Goal: Task Accomplishment & Management: Complete application form

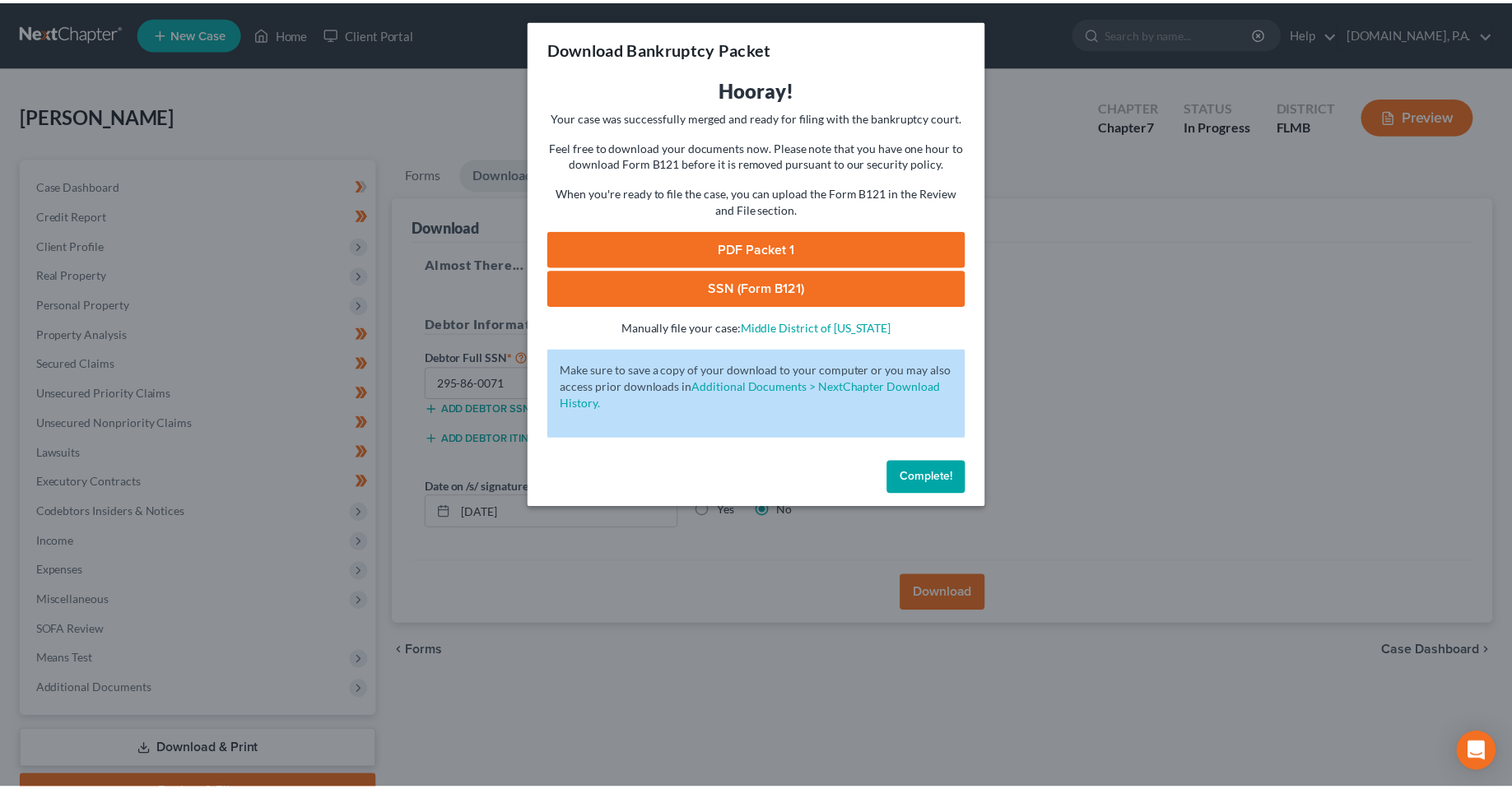
scroll to position [85, 0]
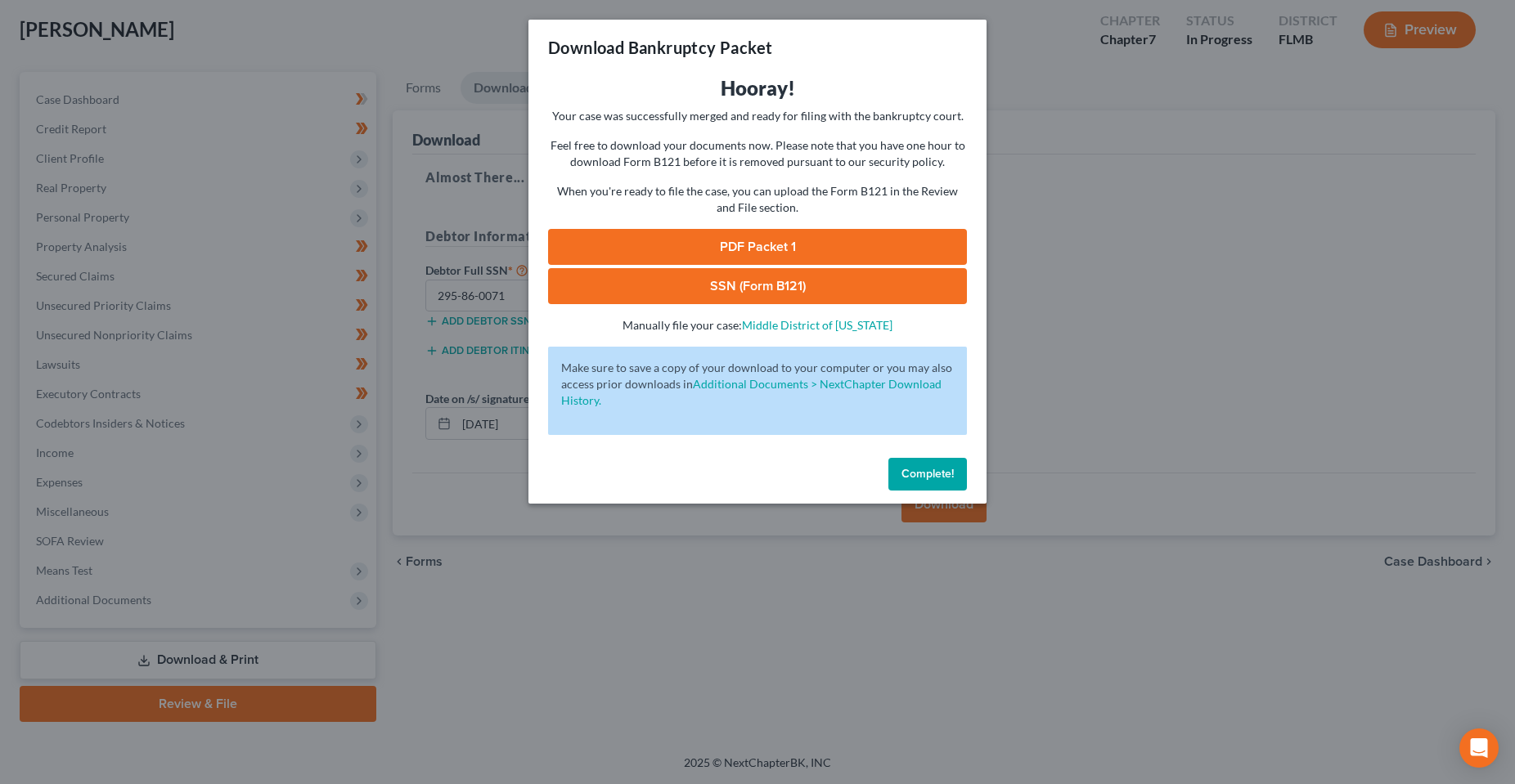
click at [924, 447] on div "Hooray! Your case was successfully merged and ready for filing with the bankrup…" at bounding box center [758, 263] width 459 height 376
click at [926, 474] on span "Complete!" at bounding box center [927, 474] width 52 height 14
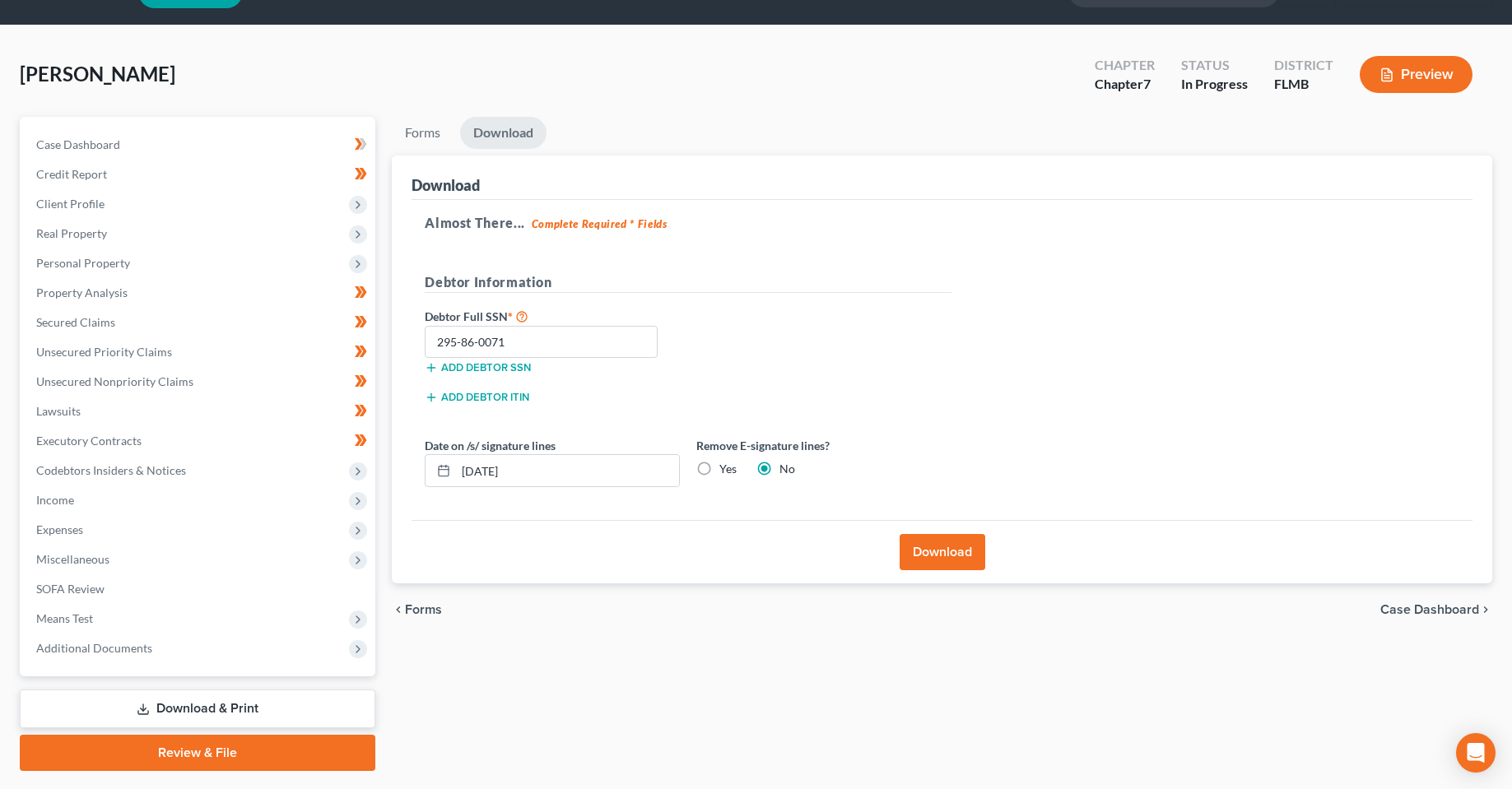
scroll to position [0, 0]
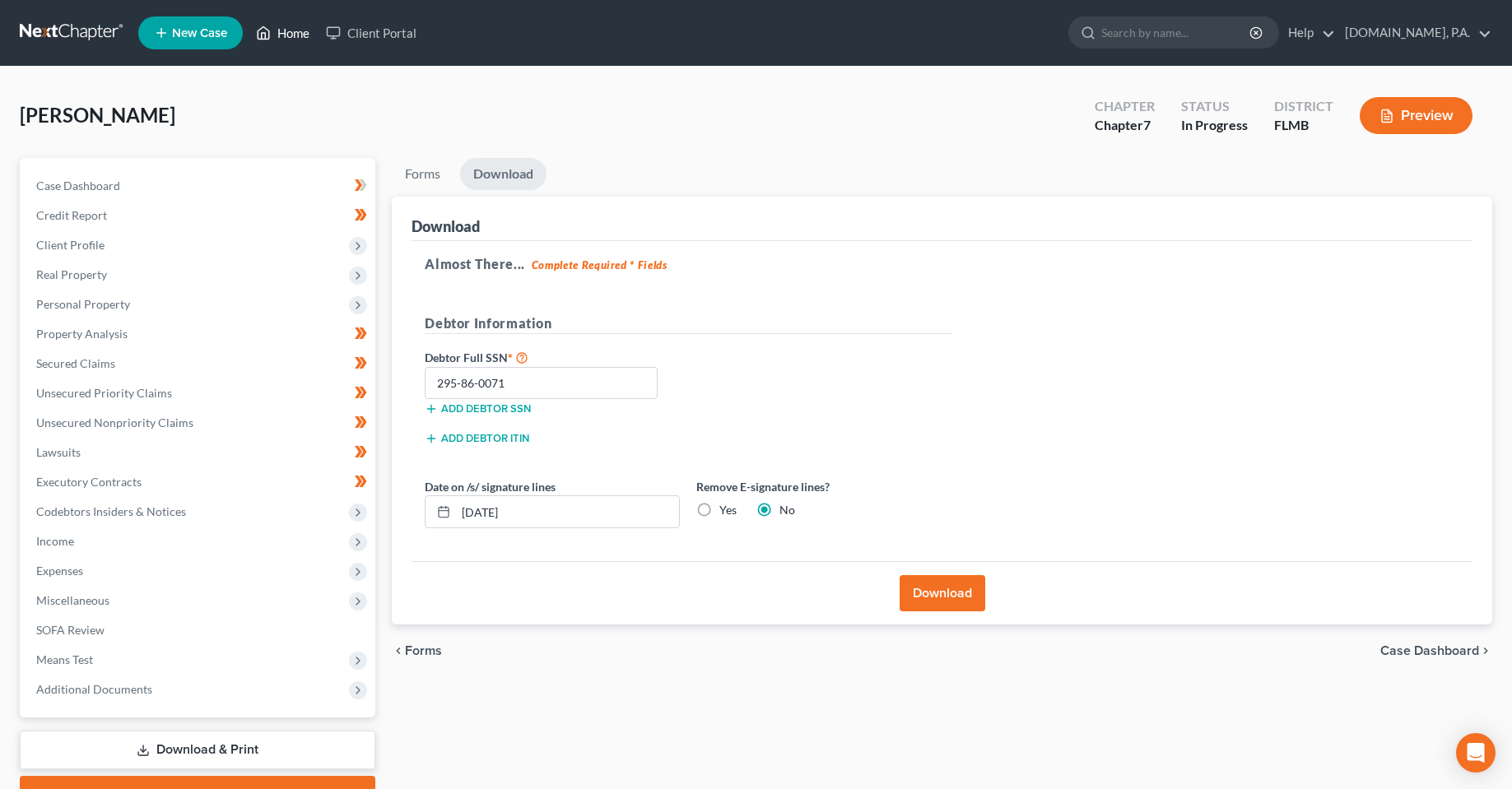
drag, startPoint x: 271, startPoint y: 45, endPoint x: 293, endPoint y: 44, distance: 22.0
click at [270, 45] on link "Home" at bounding box center [282, 33] width 70 height 29
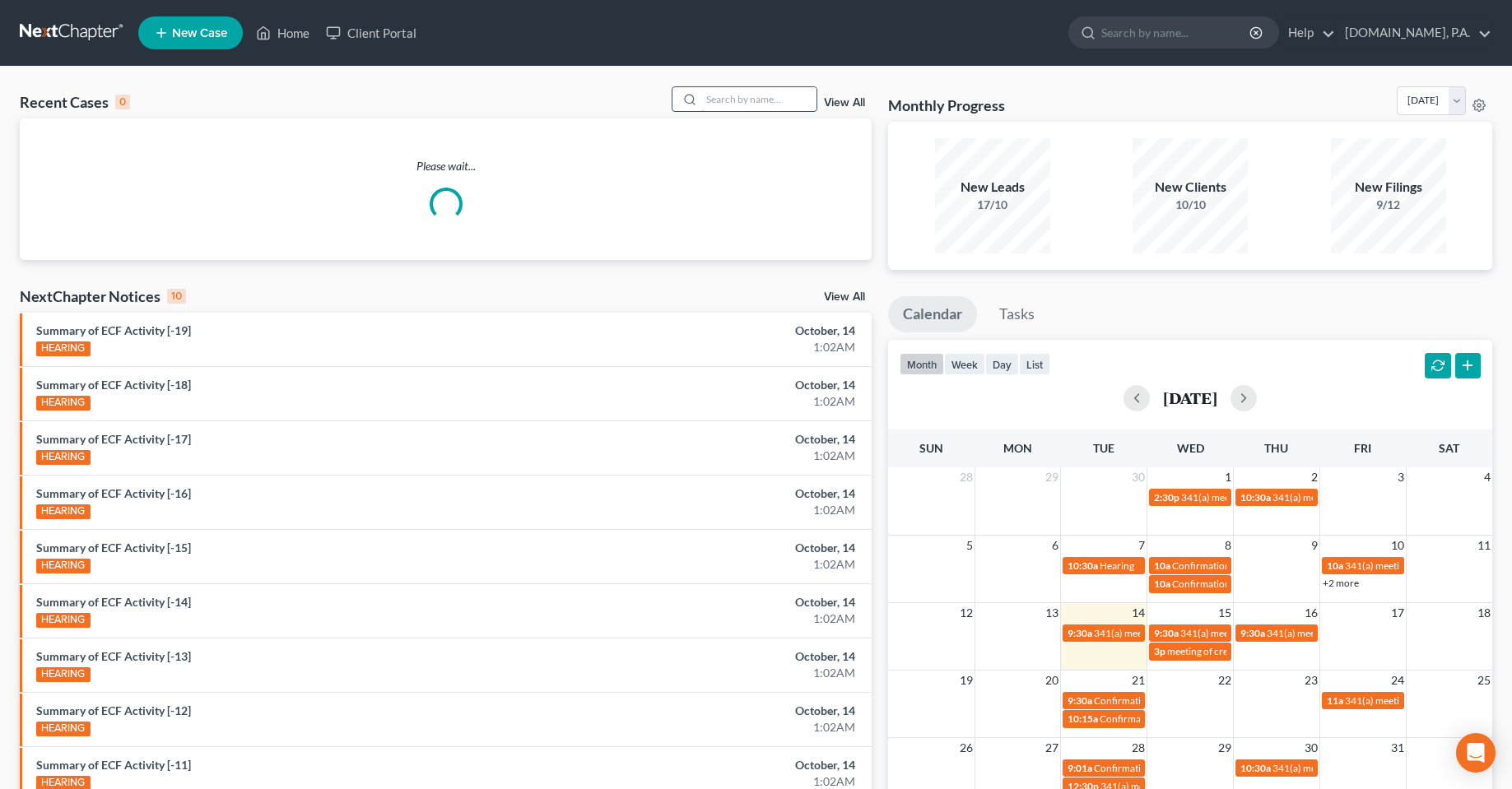
click at [746, 104] on input "search" at bounding box center [759, 99] width 115 height 24
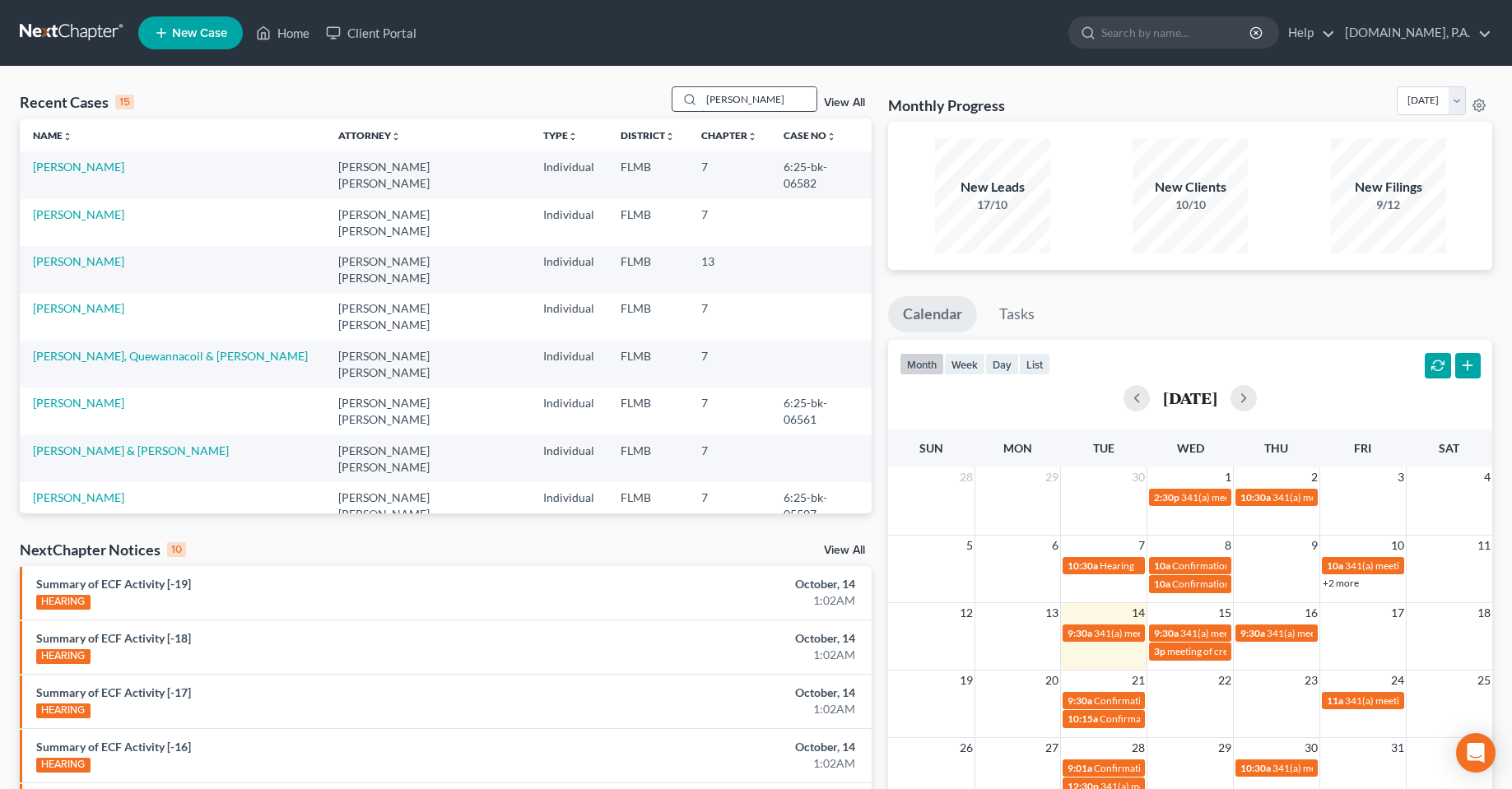
type input "[PERSON_NAME]"
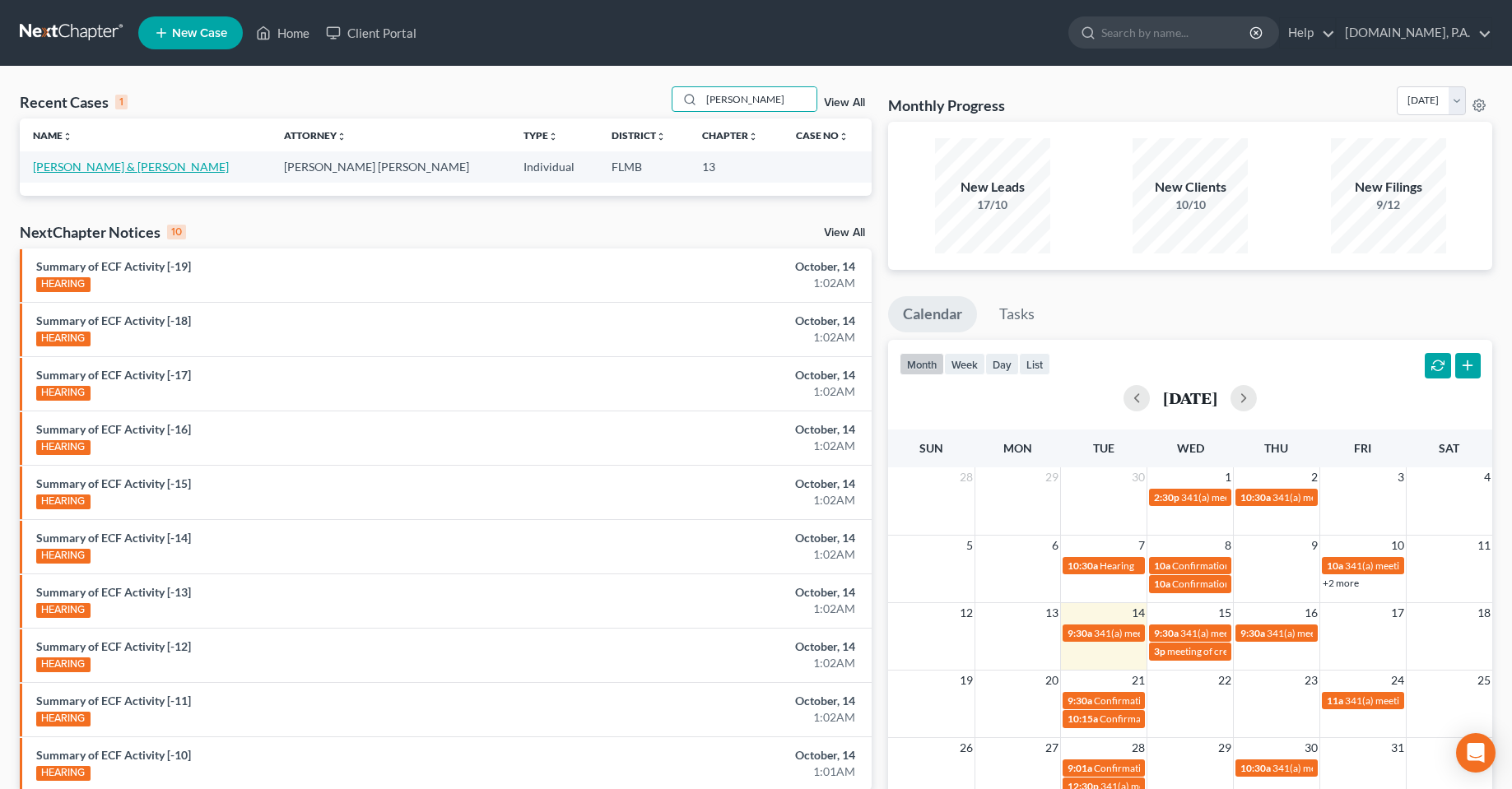
click at [108, 162] on link "[PERSON_NAME] & [PERSON_NAME]" at bounding box center [131, 167] width 196 height 14
select select "4"
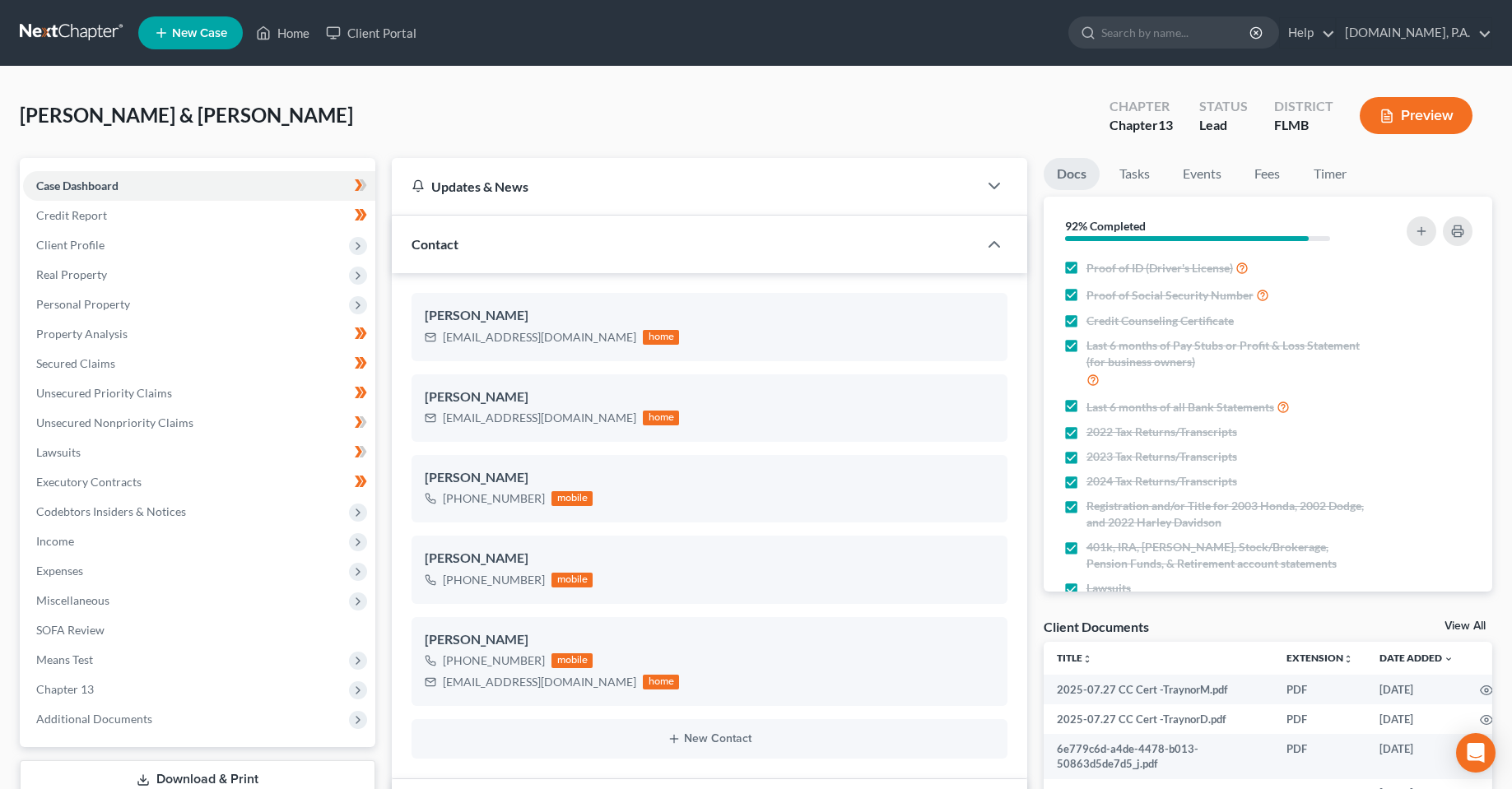
click at [582, 169] on div "Updates & News" at bounding box center [684, 187] width 585 height 57
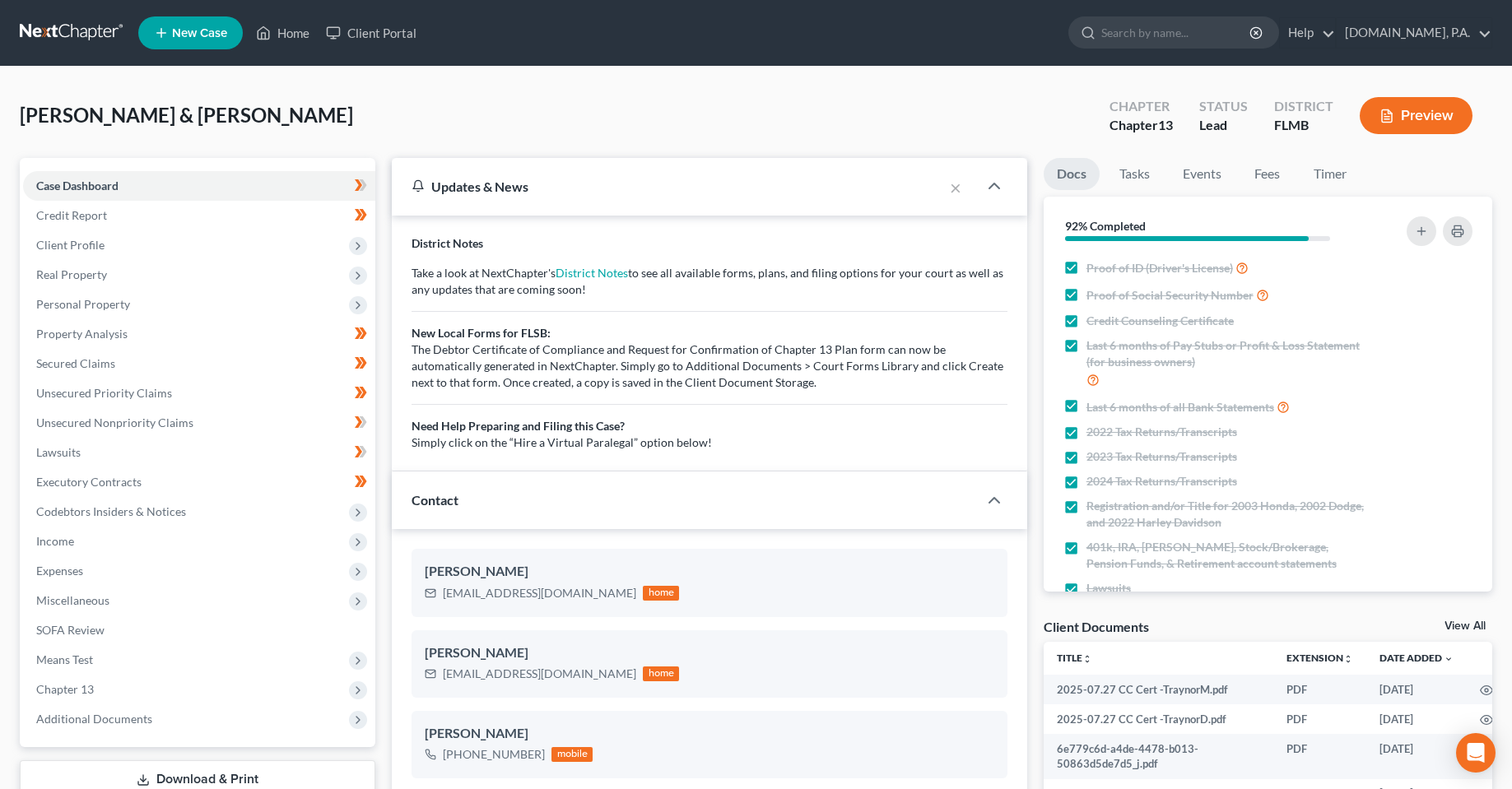
click at [567, 198] on div "Updates & News" at bounding box center [667, 187] width 551 height 57
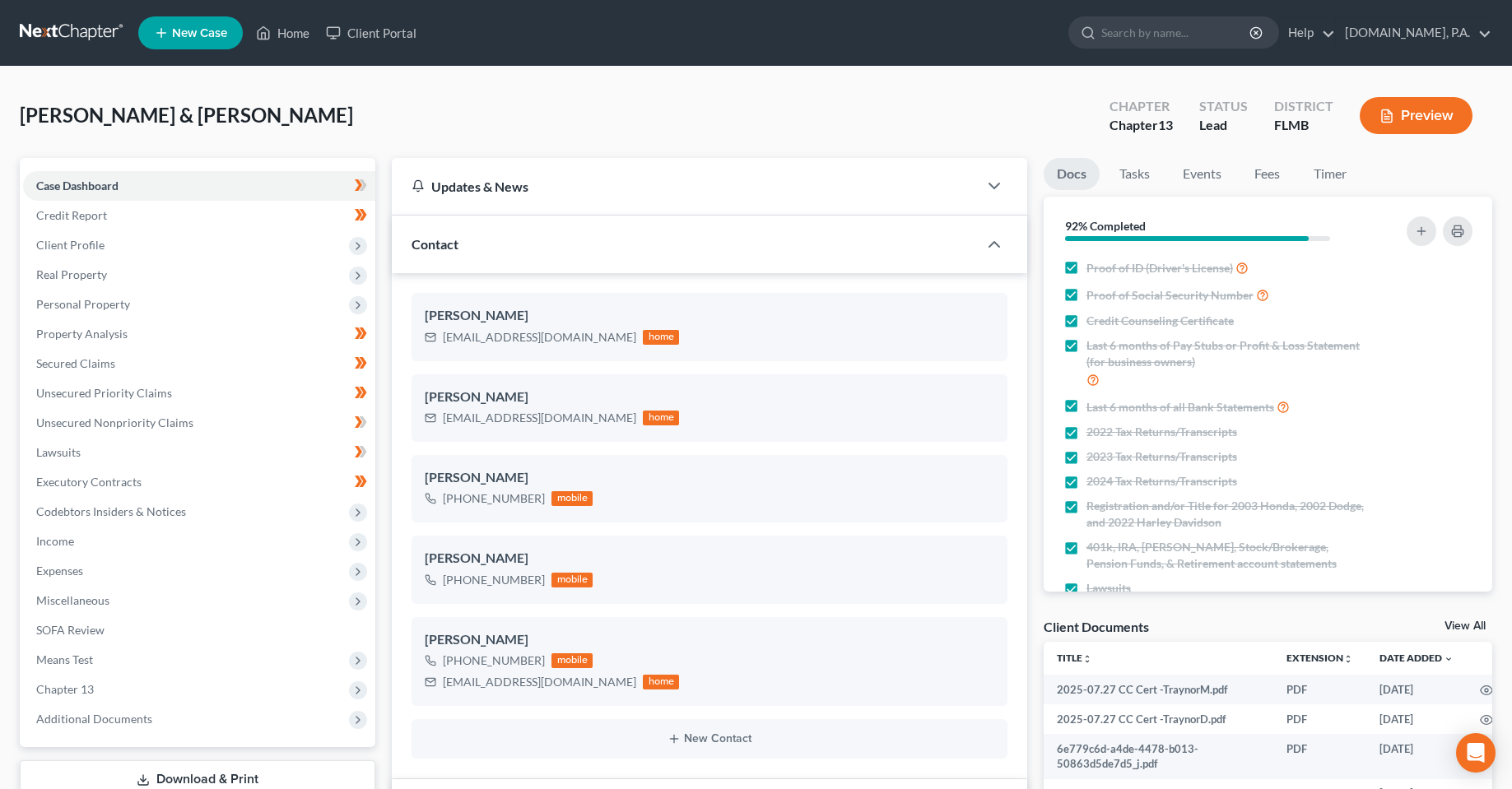
click at [463, 262] on div "Contact" at bounding box center [684, 244] width 585 height 57
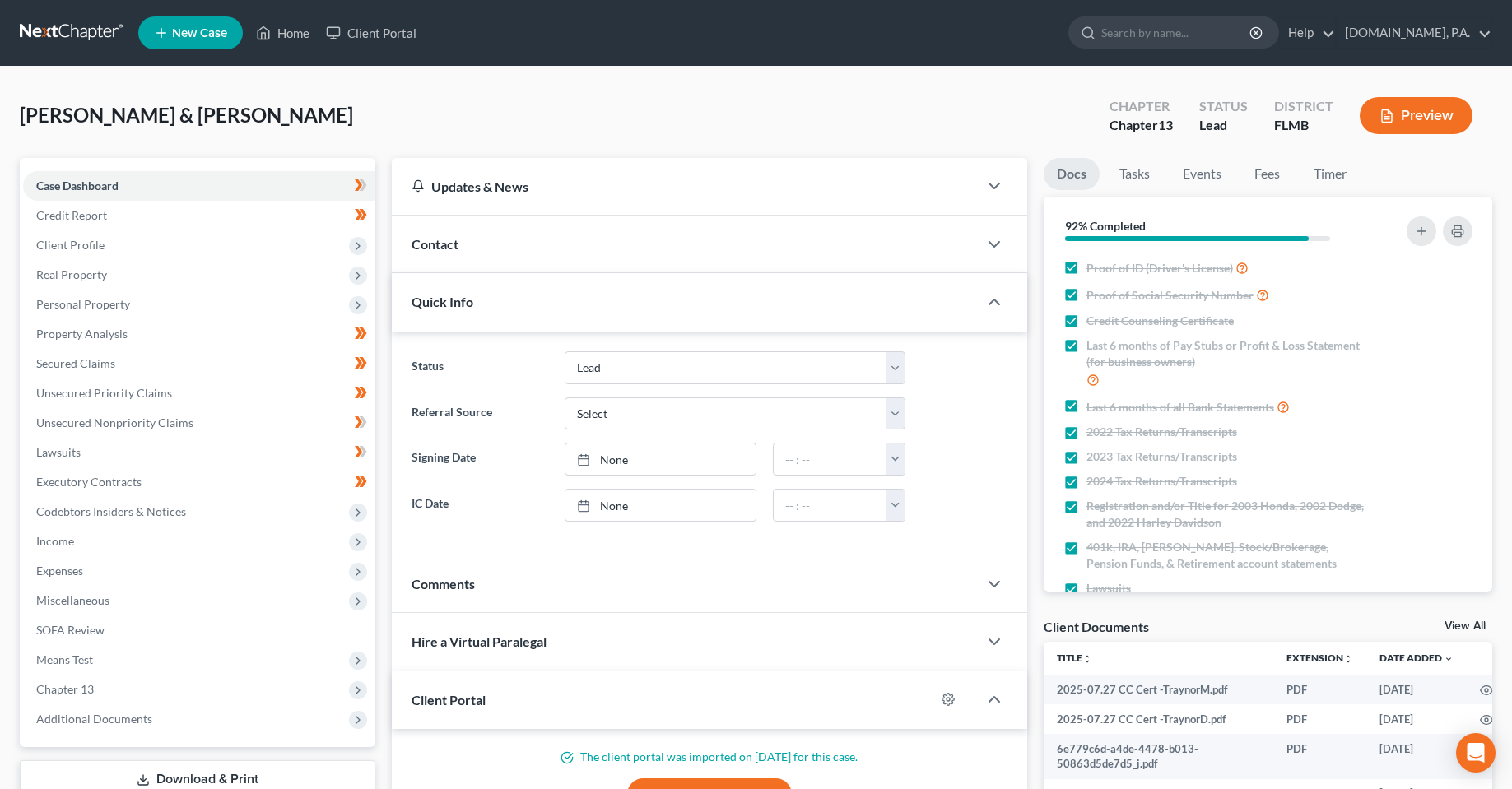
click at [731, 311] on div "Quick Info" at bounding box center [684, 302] width 585 height 57
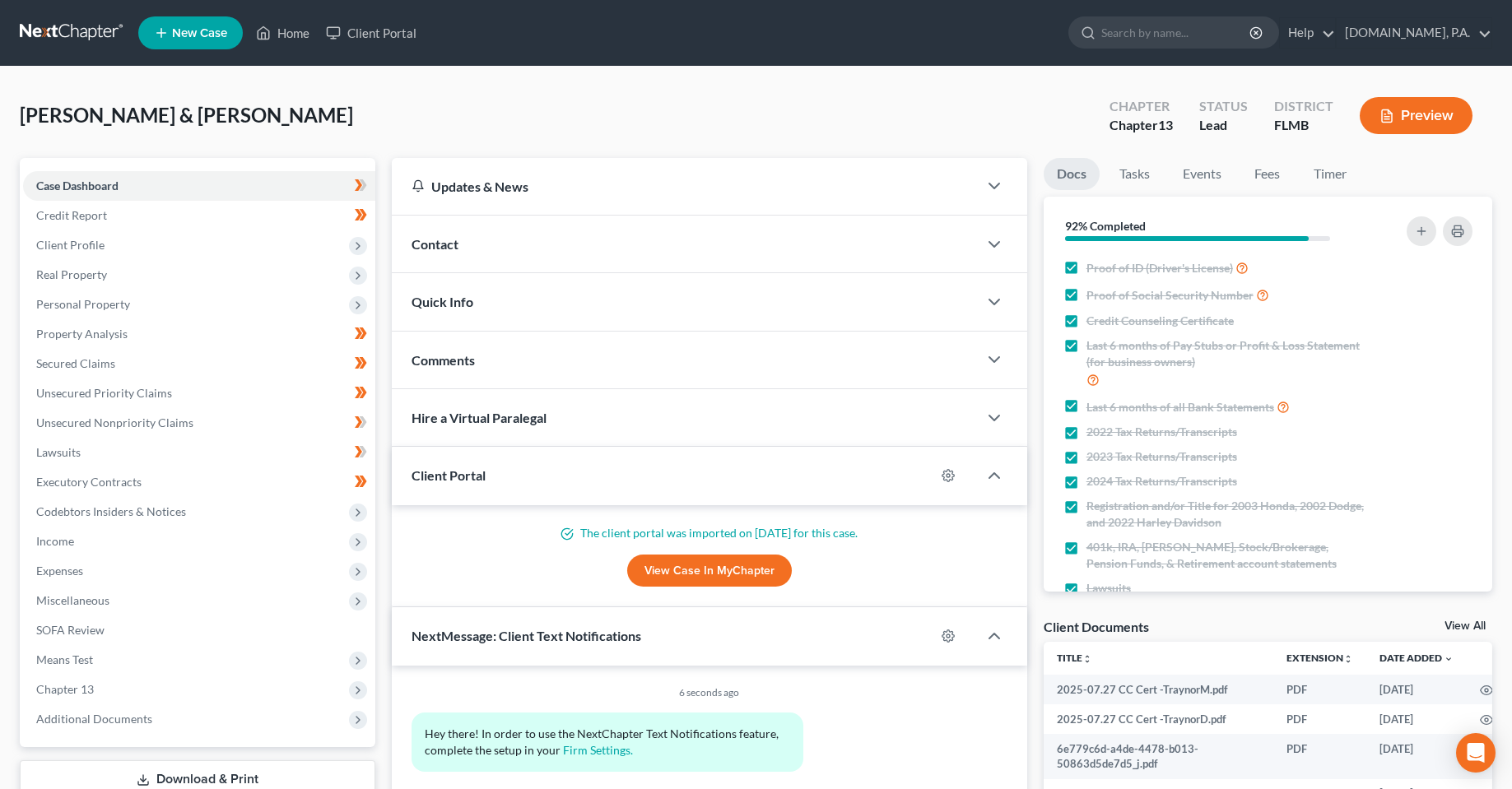
click at [756, 490] on div "Client Portal" at bounding box center [663, 475] width 542 height 57
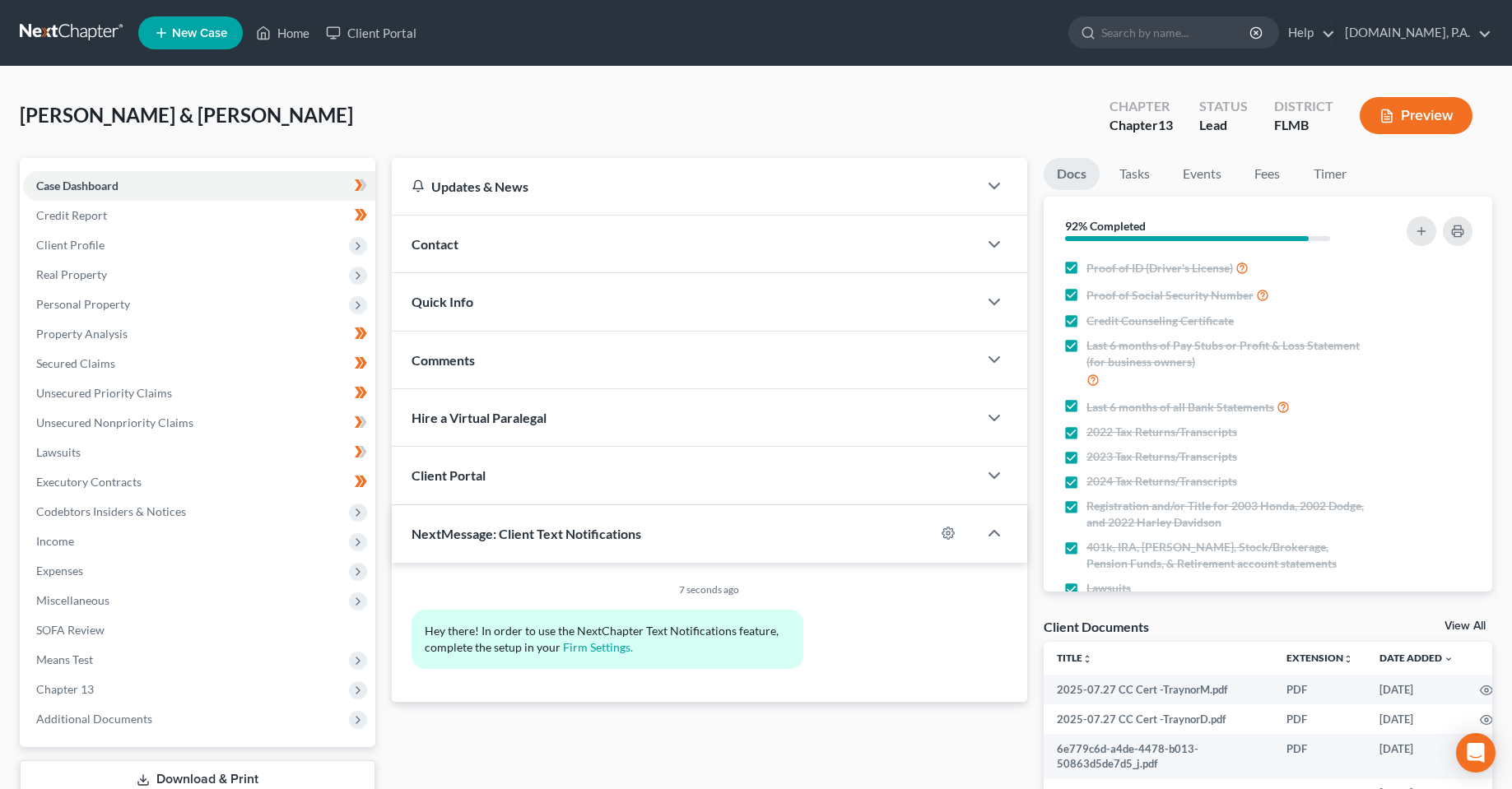
click at [622, 554] on div "NextMessage: Client Text Notifications" at bounding box center [663, 533] width 542 height 57
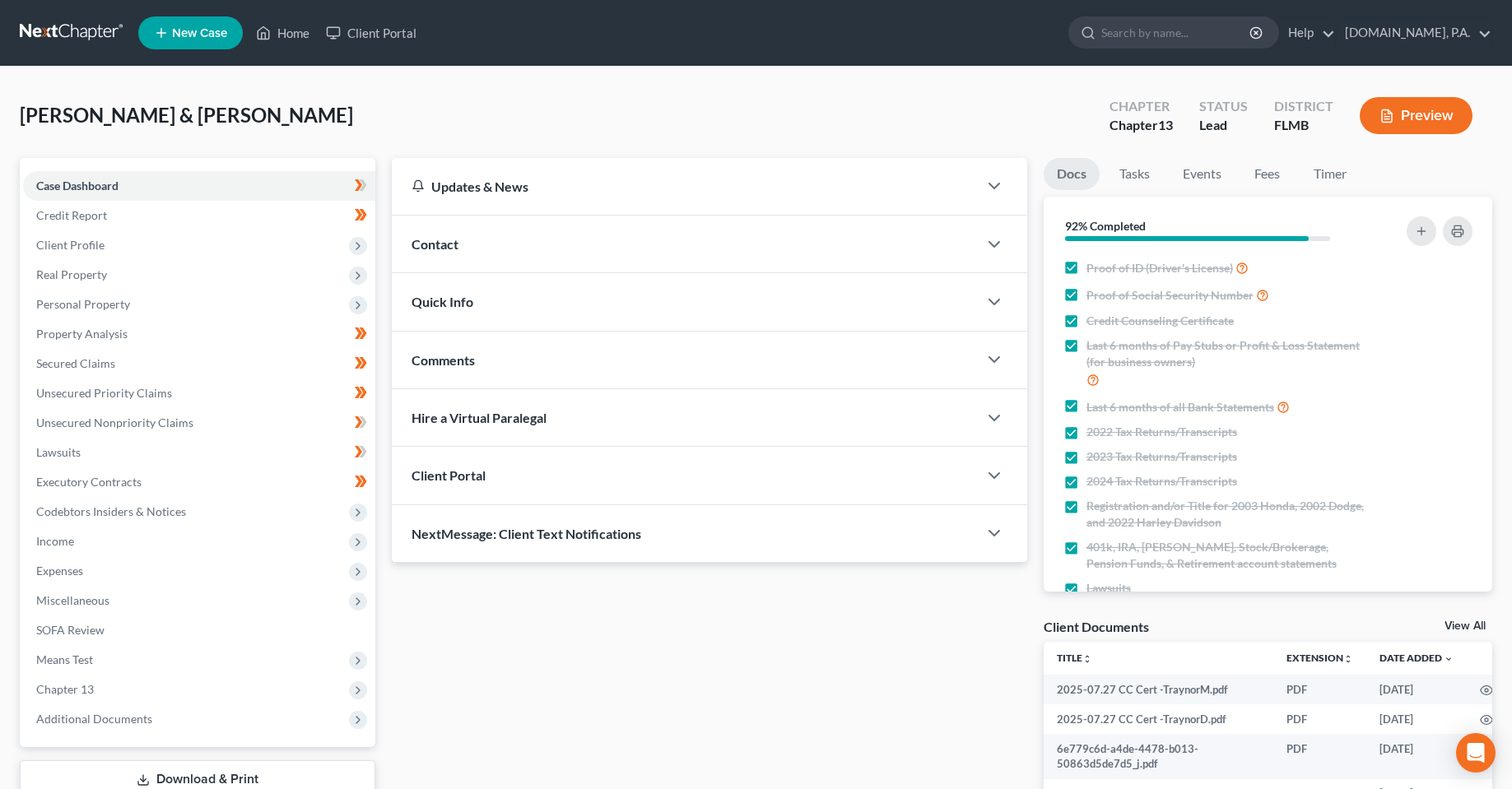
click at [460, 687] on div "Updates & News × District Notes Take a look at NextChapter's District Notes to …" at bounding box center [709, 578] width 651 height 840
click at [59, 576] on span "Expenses" at bounding box center [59, 570] width 47 height 14
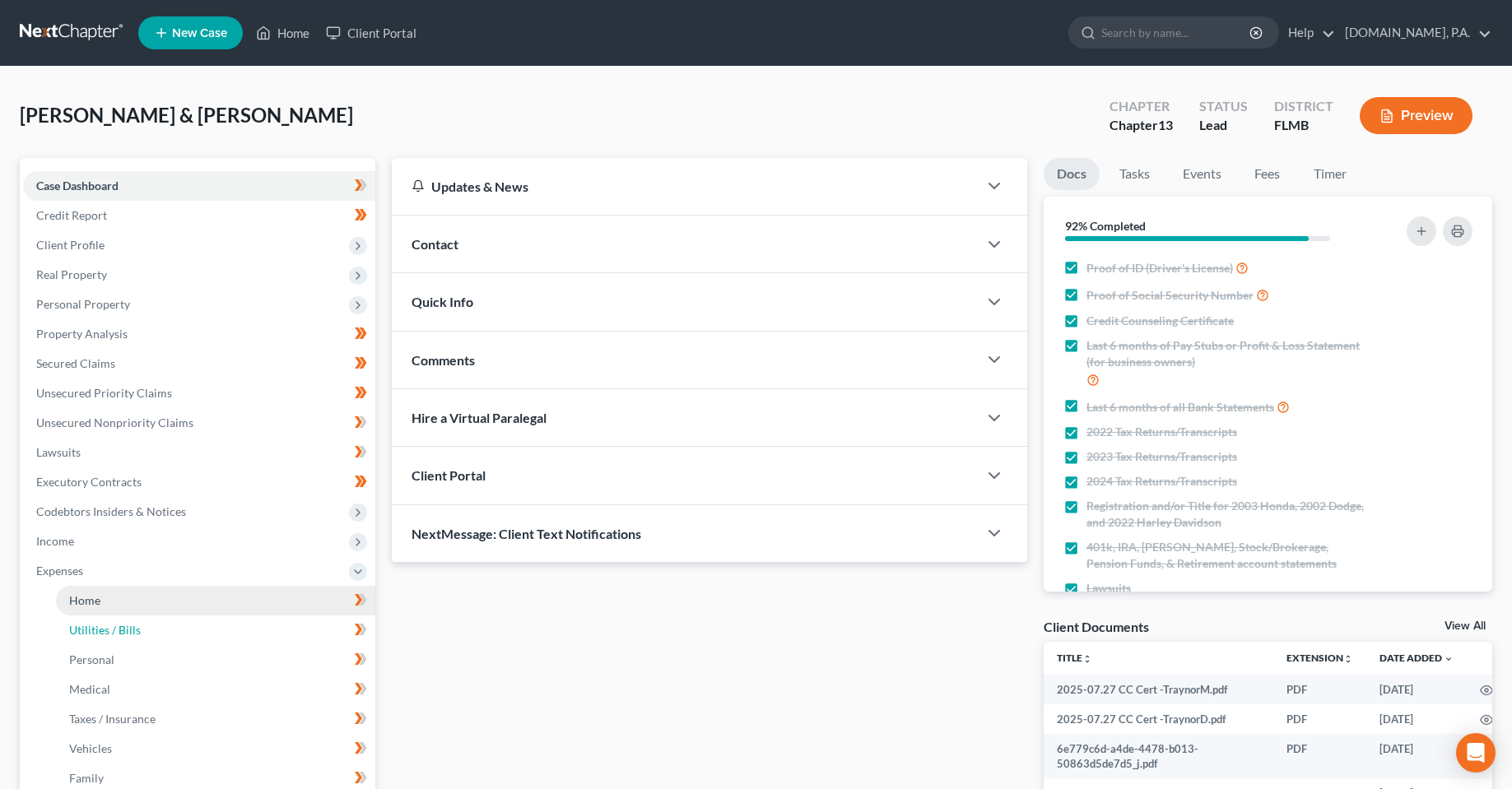
click at [92, 613] on ul "Home Utilities / Bills Personal Medical" at bounding box center [199, 689] width 352 height 207
click at [120, 596] on link "Home" at bounding box center [215, 601] width 319 height 29
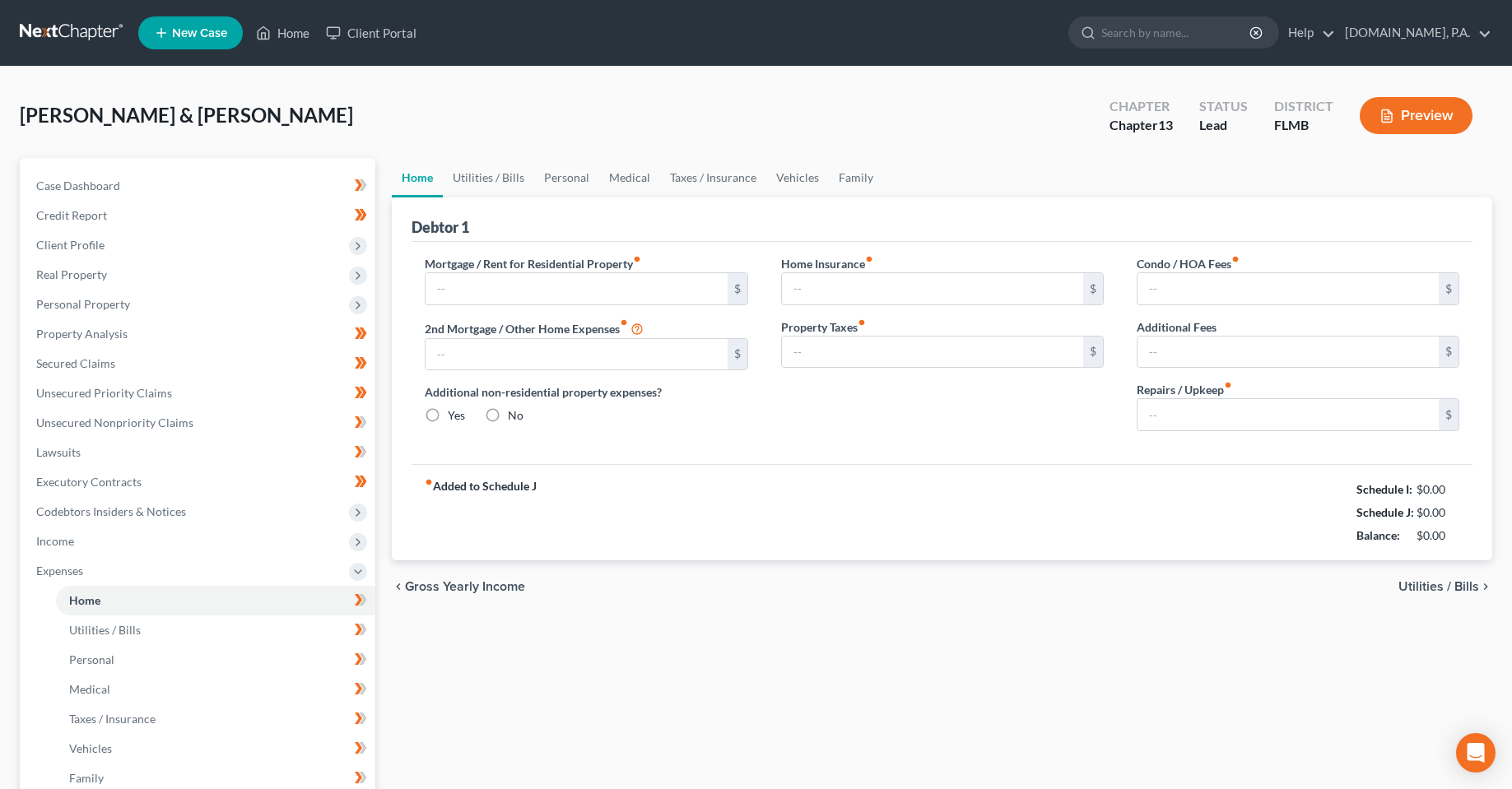
type input "1,800.00"
type input "0.00"
radio input "true"
type input "41.00"
type input "0.00"
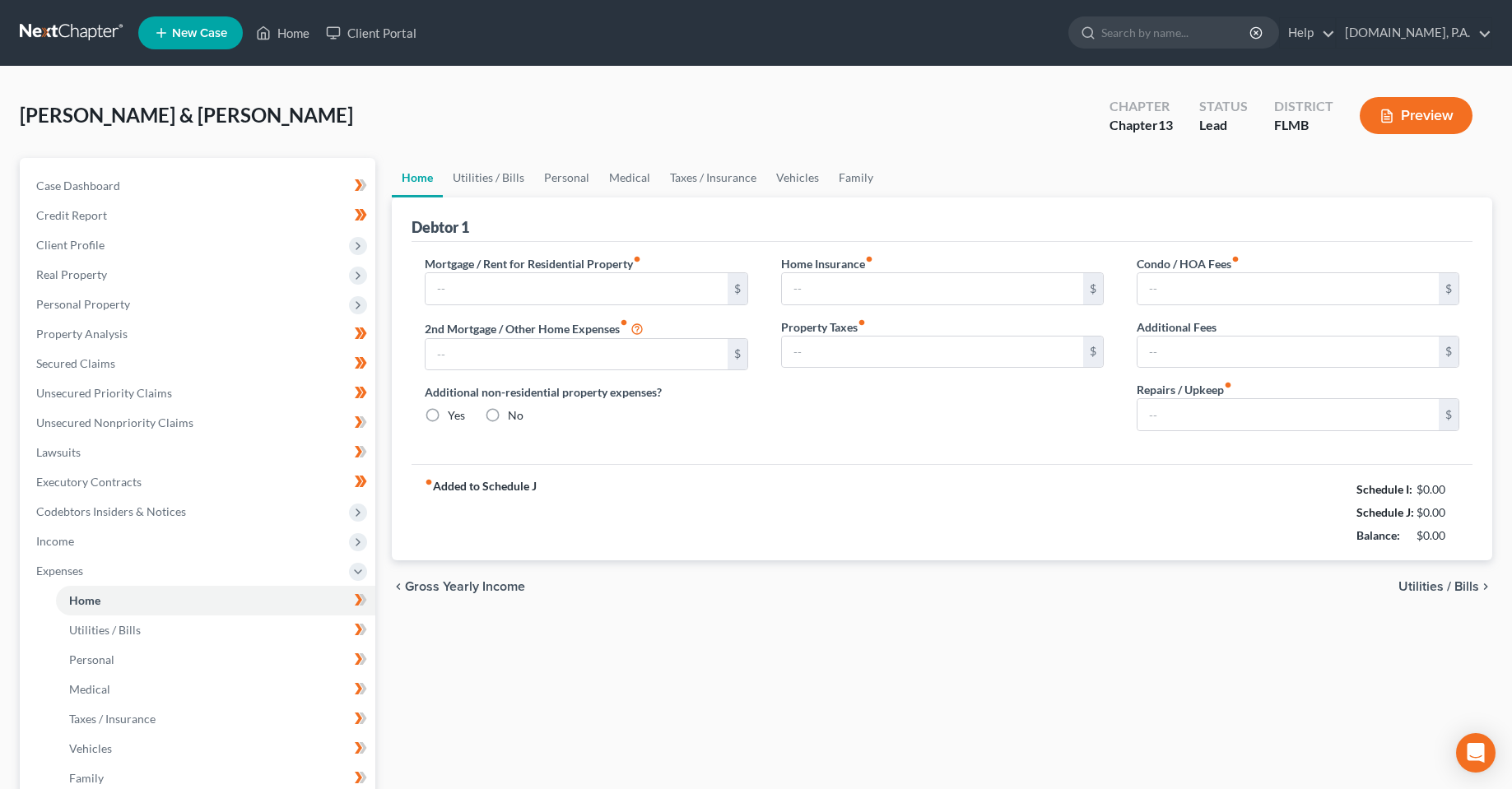
type input "0.00"
type input "100.00"
drag, startPoint x: 1457, startPoint y: 516, endPoint x: 1410, endPoint y: 516, distance: 47.0
click at [1410, 516] on div "$5,685.00" at bounding box center [1432, 512] width 54 height 16
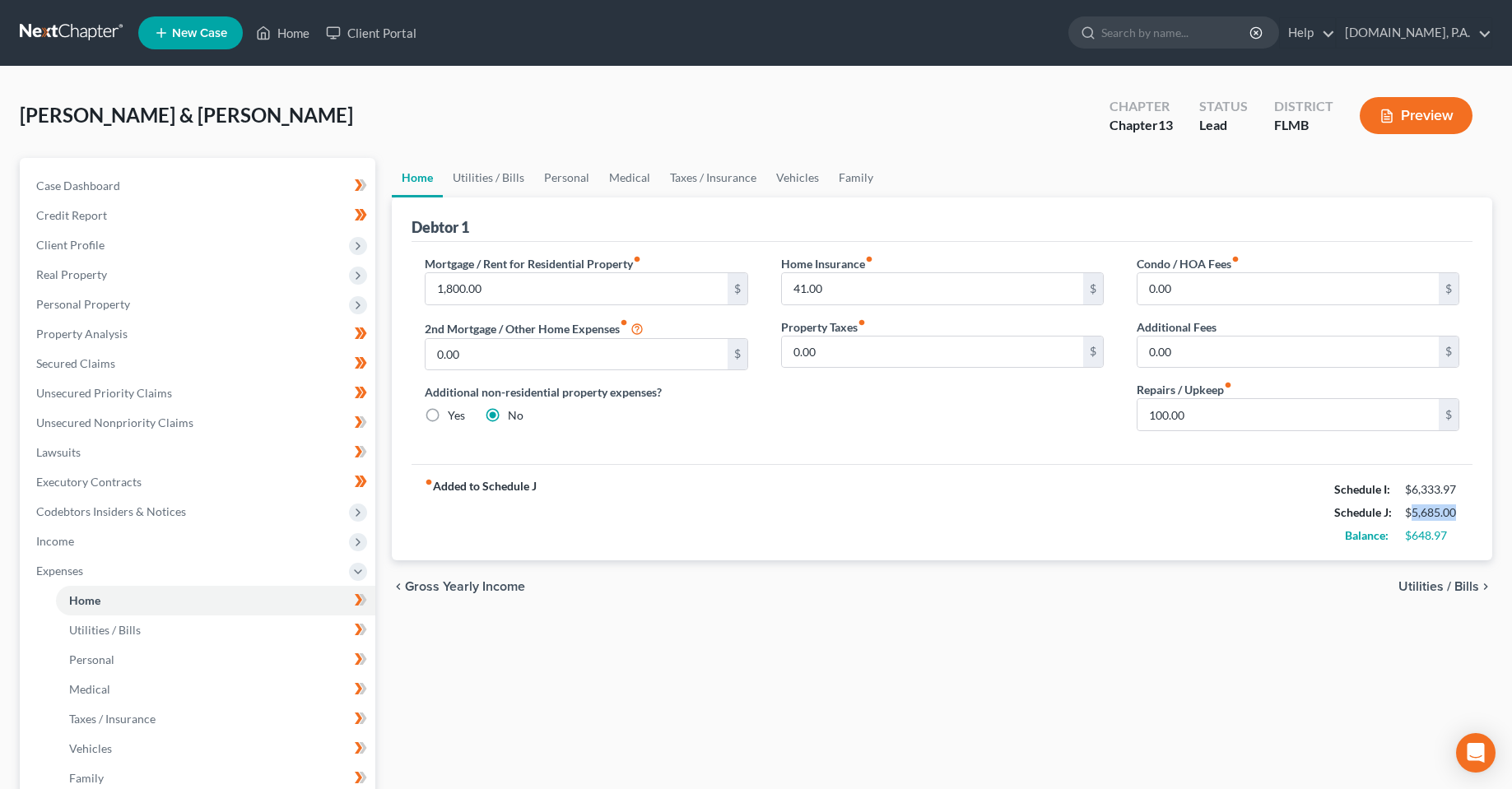
copy div "5,685.00"
click at [630, 626] on div "Home Utilities / Bills Personal Medical Taxes / Insurance Vehicles Family Debto…" at bounding box center [942, 604] width 1117 height 891
click at [394, 104] on div "[PERSON_NAME] & [PERSON_NAME] Upgraded Chapter Chapter 13 Status Lead District …" at bounding box center [756, 121] width 1472 height 71
